Goal: Task Accomplishment & Management: Use online tool/utility

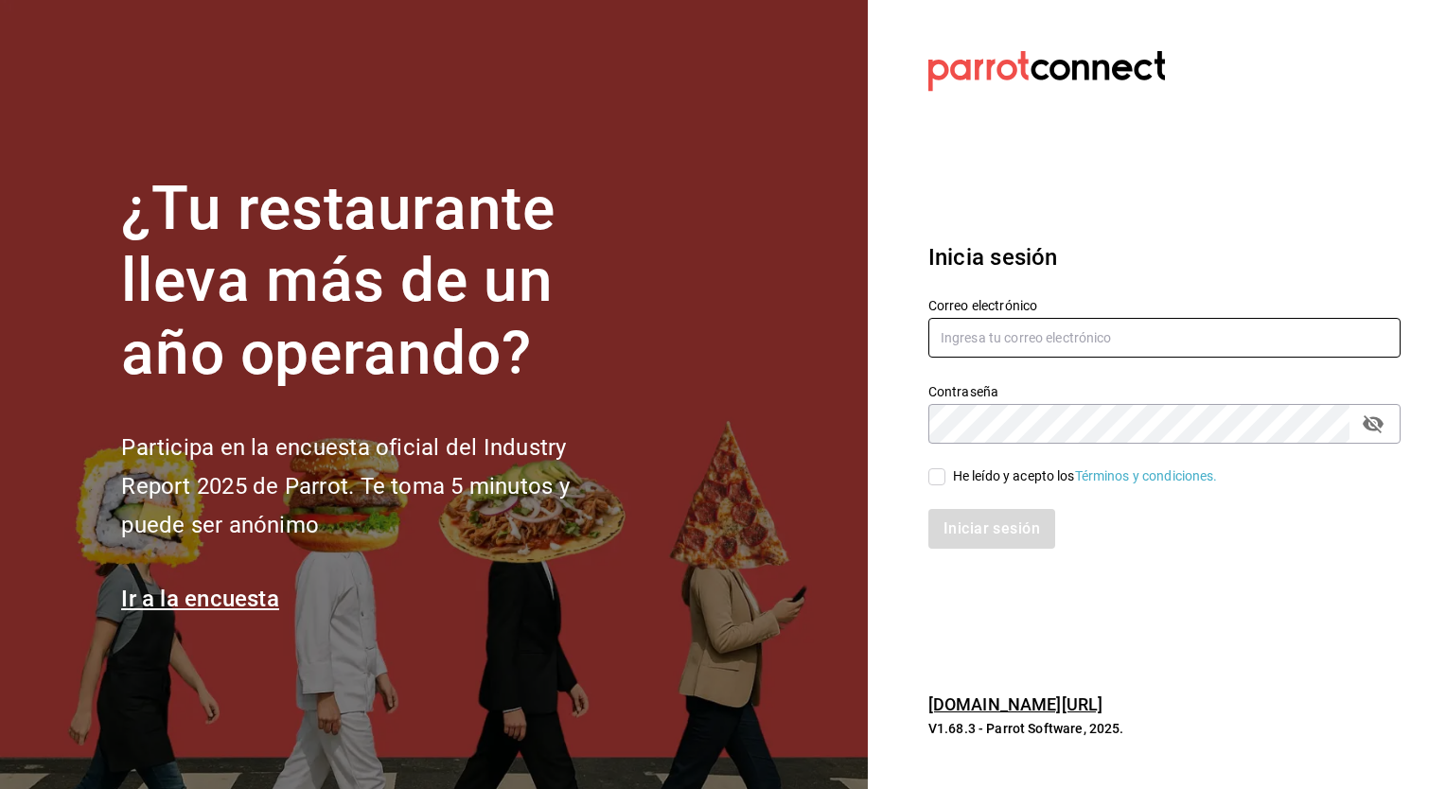
type input "[PERSON_NAME][EMAIL_ADDRESS][PERSON_NAME][DOMAIN_NAME]"
click at [943, 486] on label "He leído y acepto los Términos y condiciones." at bounding box center [1073, 477] width 290 height 20
click at [943, 486] on input "He leído y acepto los Términos y condiciones." at bounding box center [936, 476] width 17 height 17
checkbox input "true"
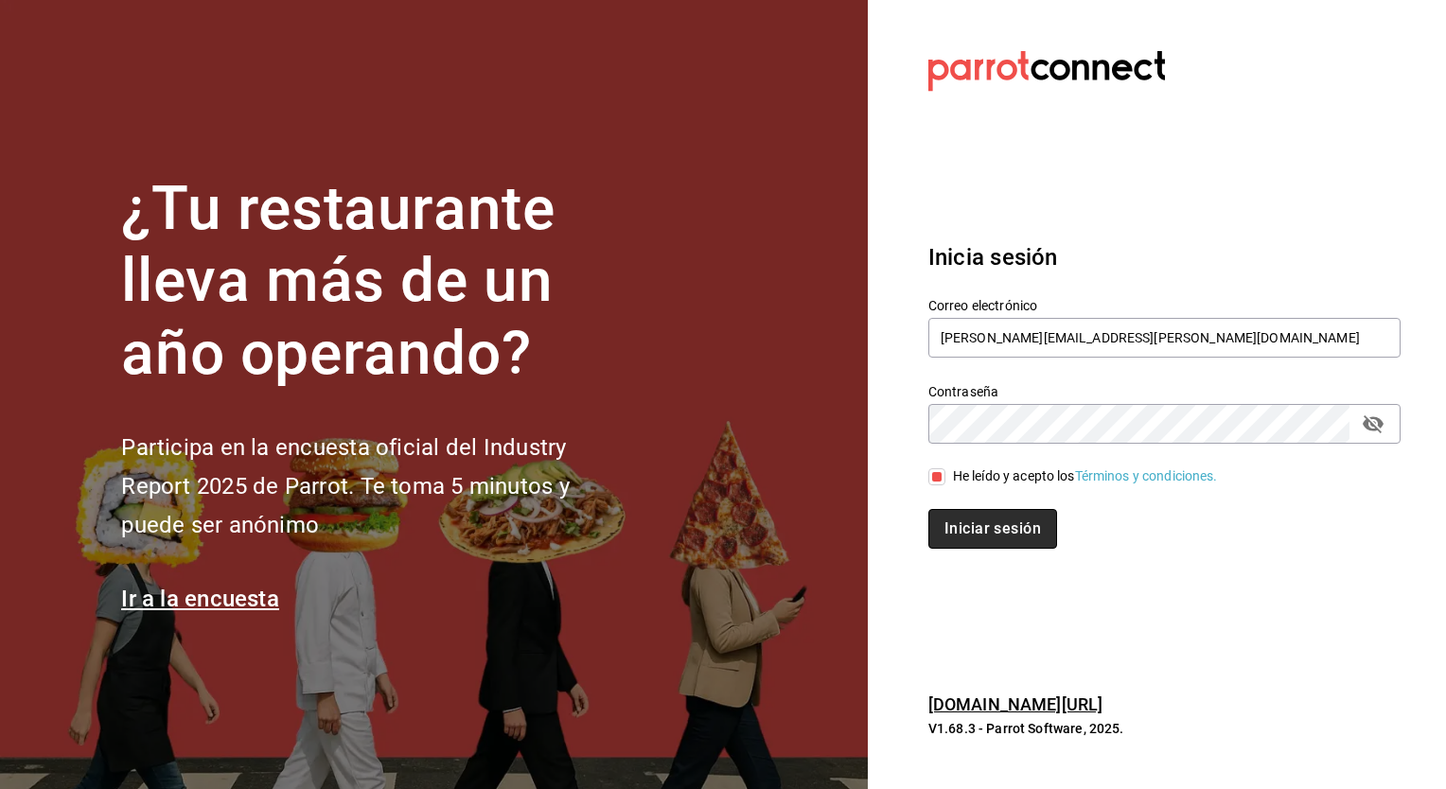
click at [975, 532] on button "Iniciar sesión" at bounding box center [992, 529] width 129 height 40
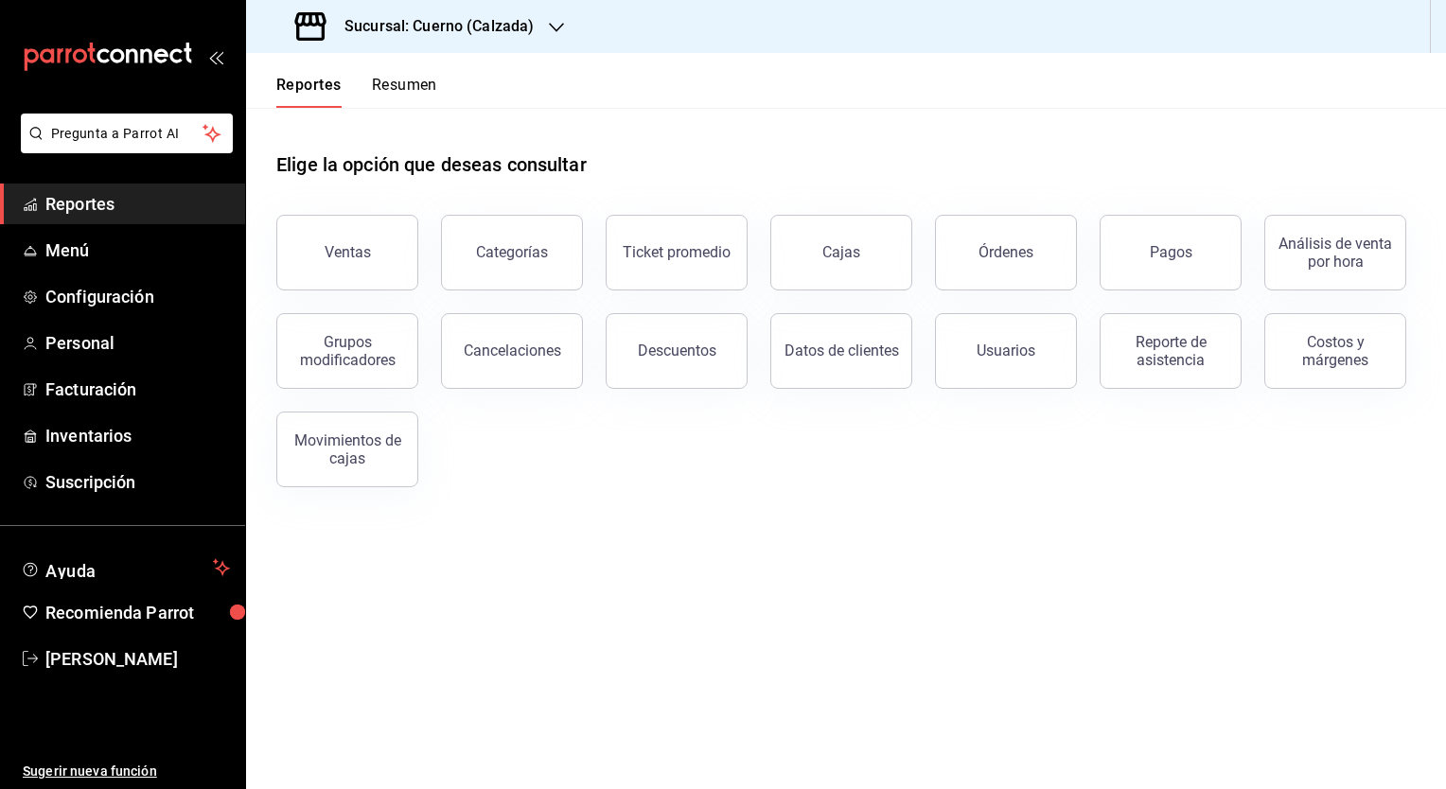
click at [487, 27] on h3 "Sucursal: Cuerno (Calzada)" at bounding box center [431, 26] width 204 height 23
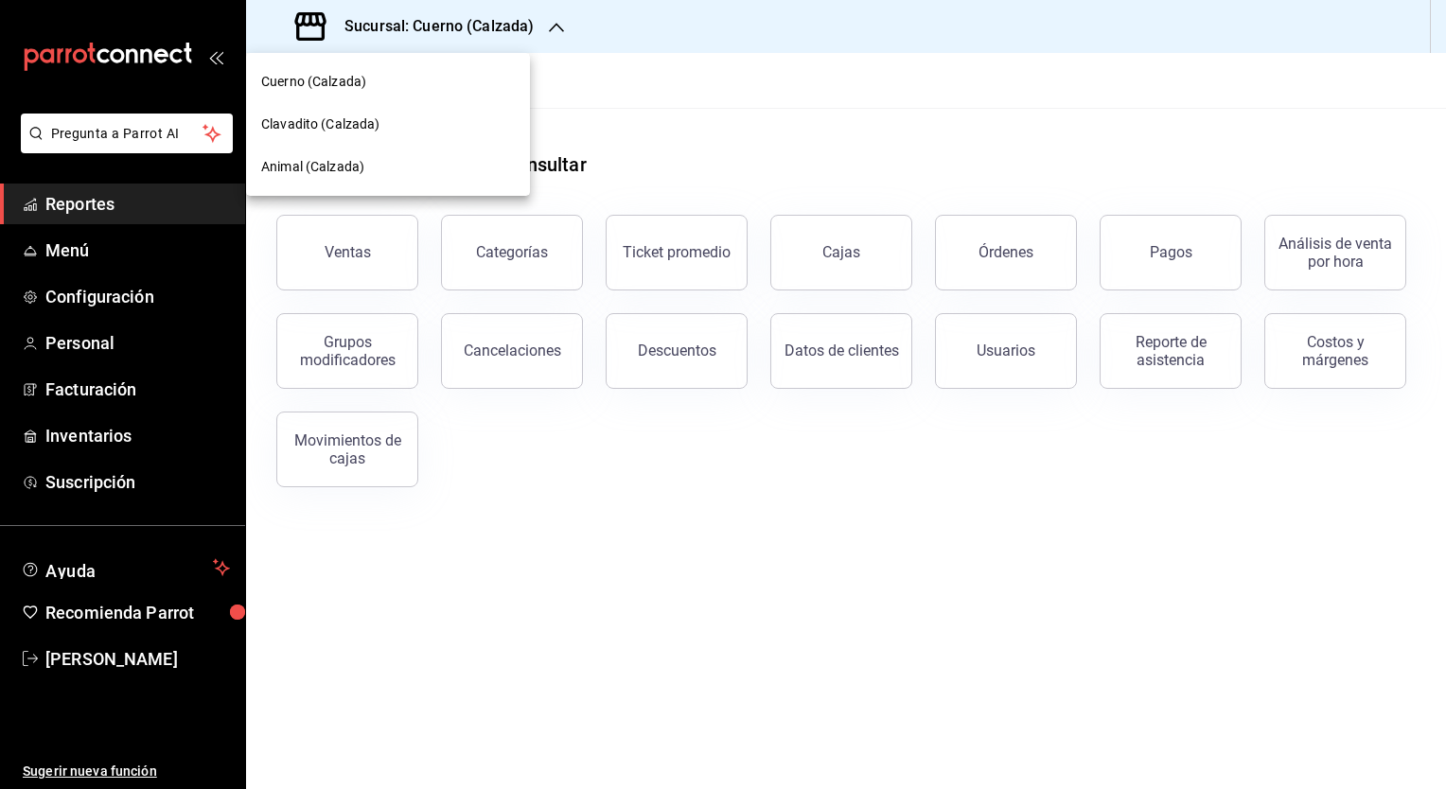
click at [447, 115] on div "Clavadito (Calzada)" at bounding box center [388, 125] width 254 height 20
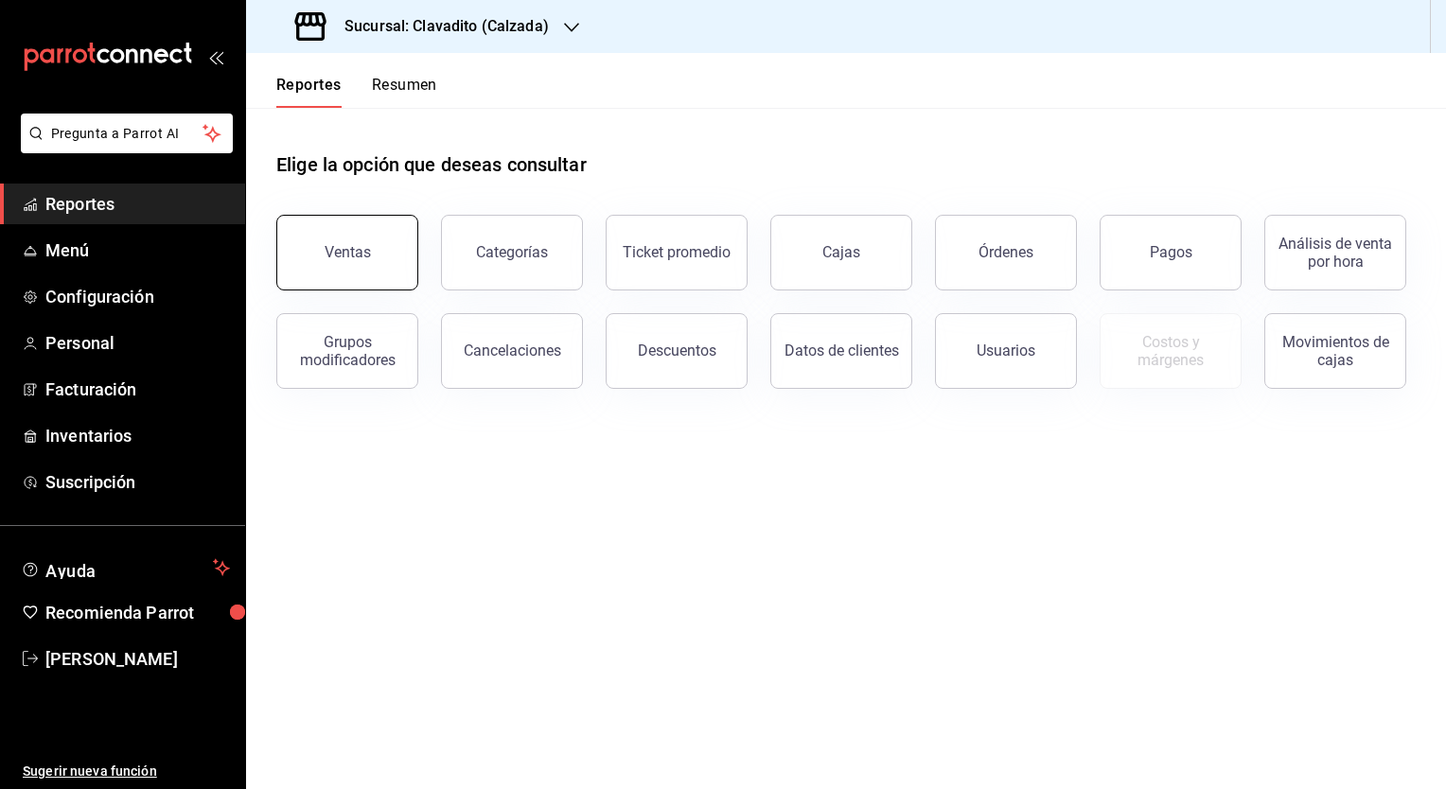
click at [328, 271] on button "Ventas" at bounding box center [347, 253] width 142 height 76
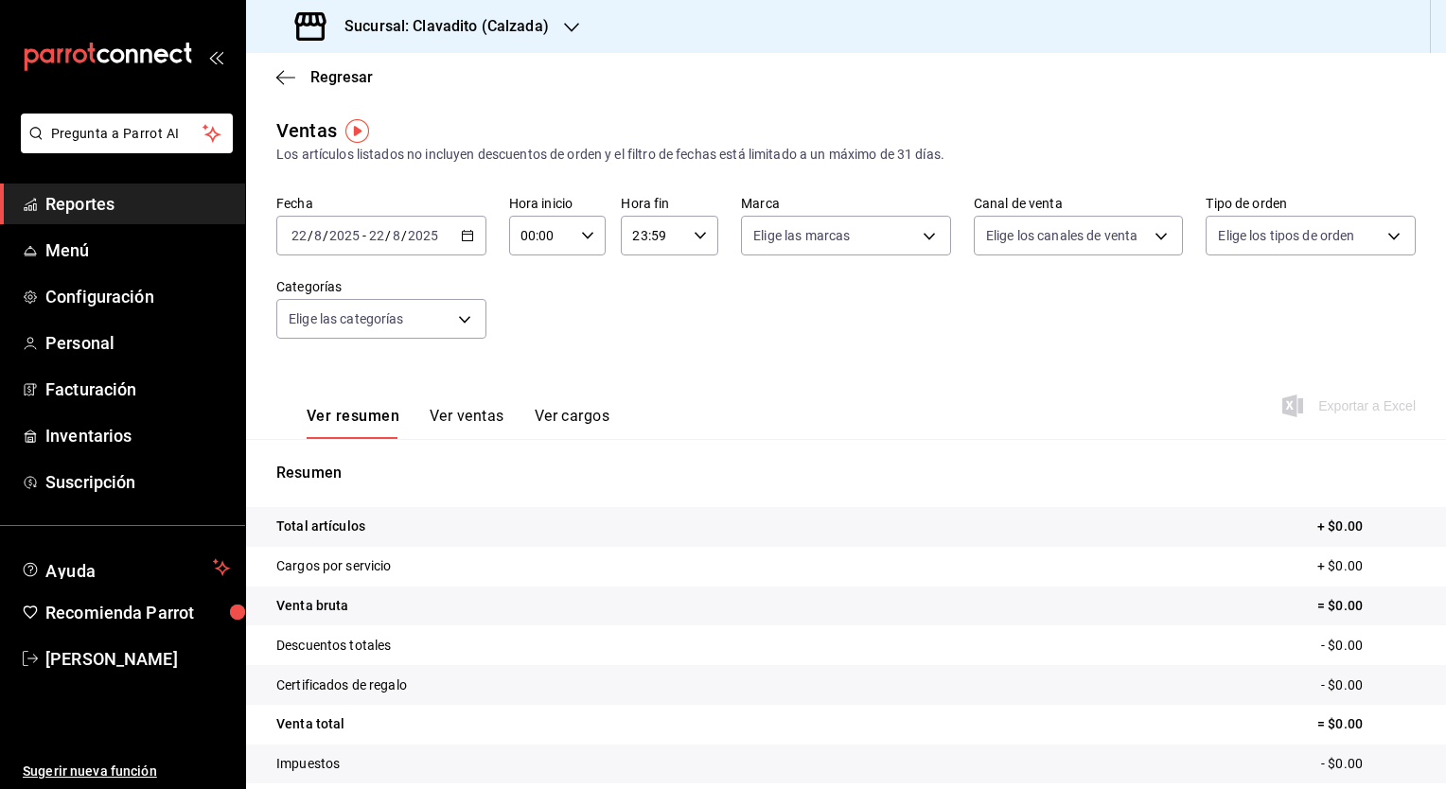
click at [469, 235] on \(Stroke\) "button" at bounding box center [467, 236] width 11 height 10
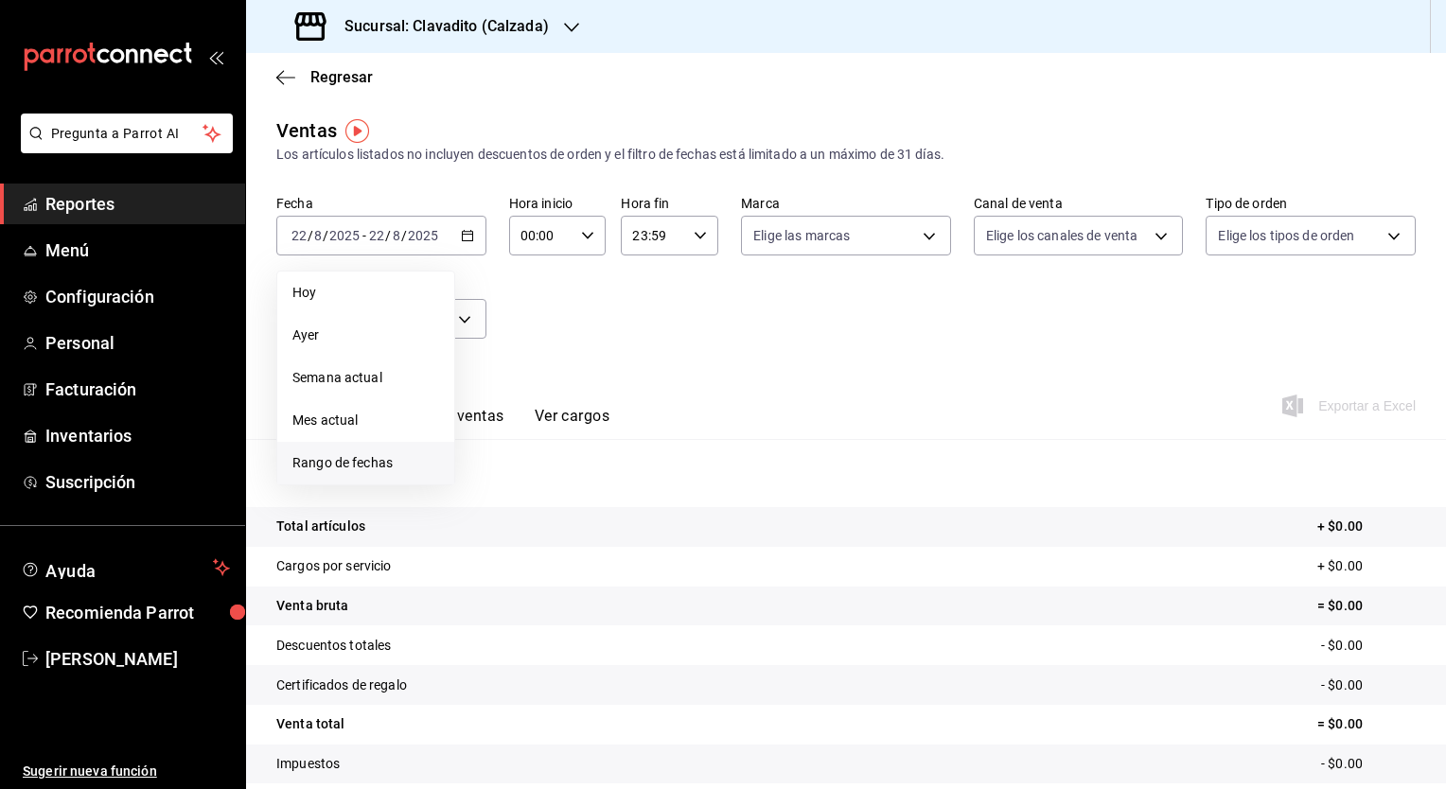
click at [333, 465] on span "Rango de fechas" at bounding box center [365, 463] width 147 height 20
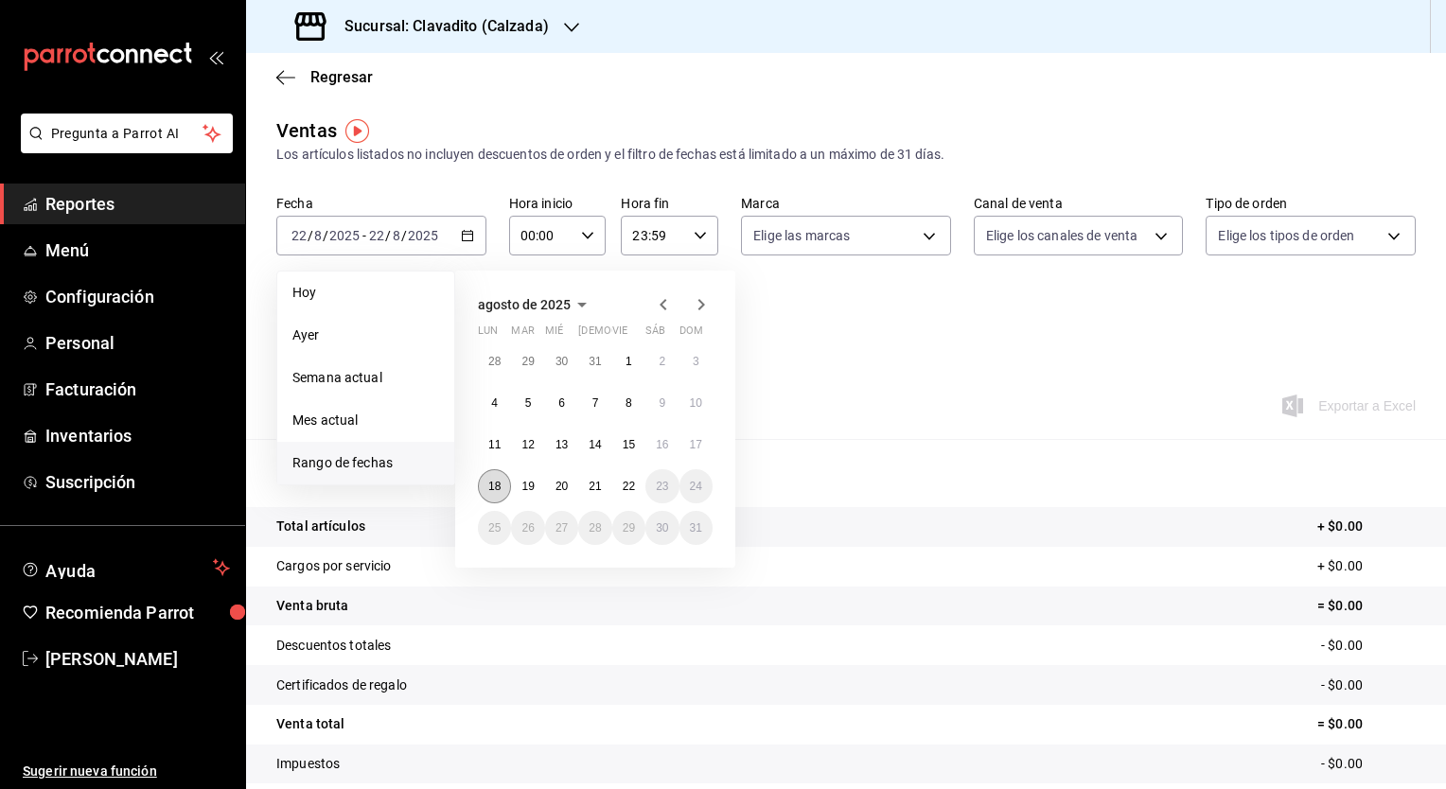
click at [478, 483] on button "18" at bounding box center [494, 486] width 33 height 34
click at [634, 486] on abbr "22" at bounding box center [629, 486] width 12 height 13
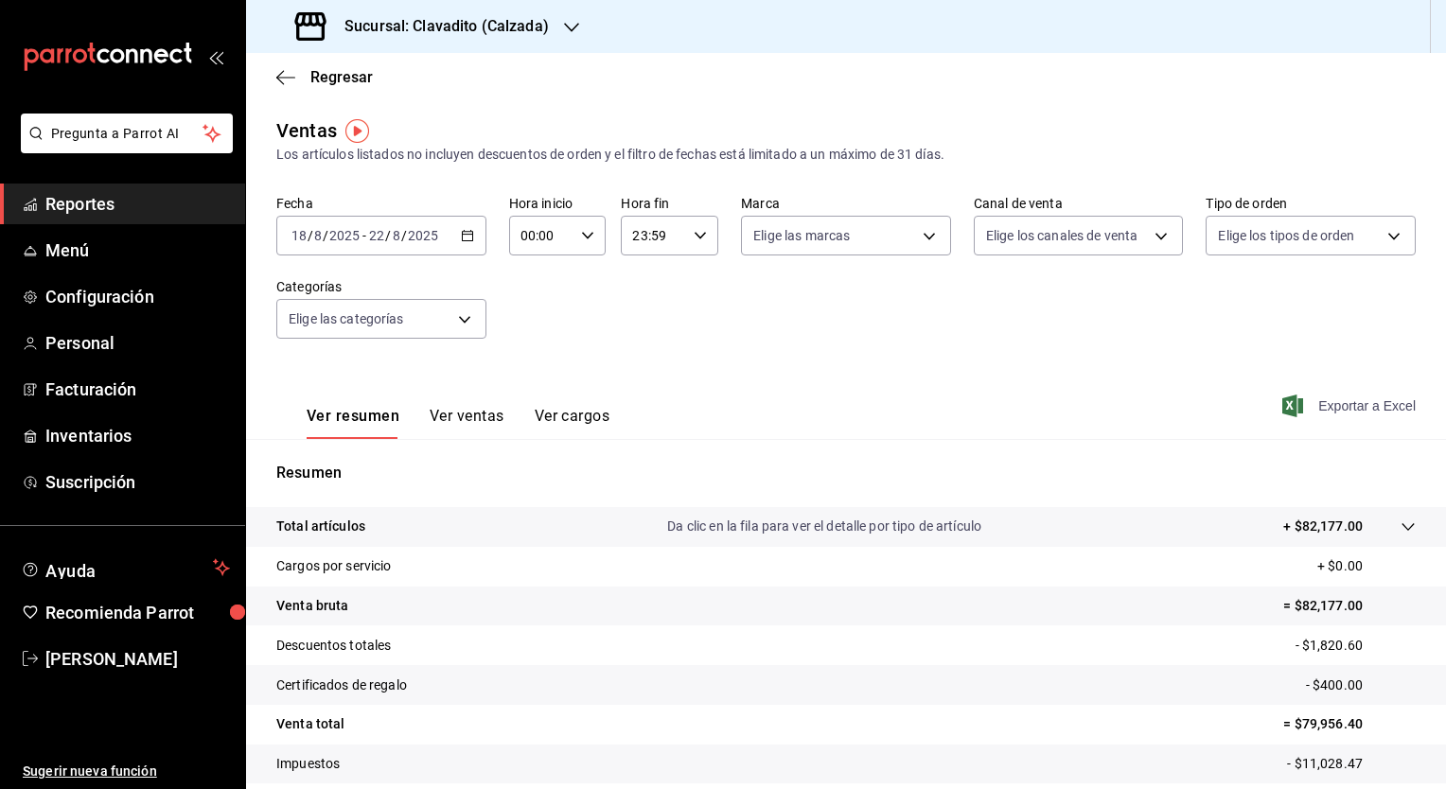
click at [1349, 403] on span "Exportar a Excel" at bounding box center [1351, 406] width 130 height 23
